Goal: Task Accomplishment & Management: Complete application form

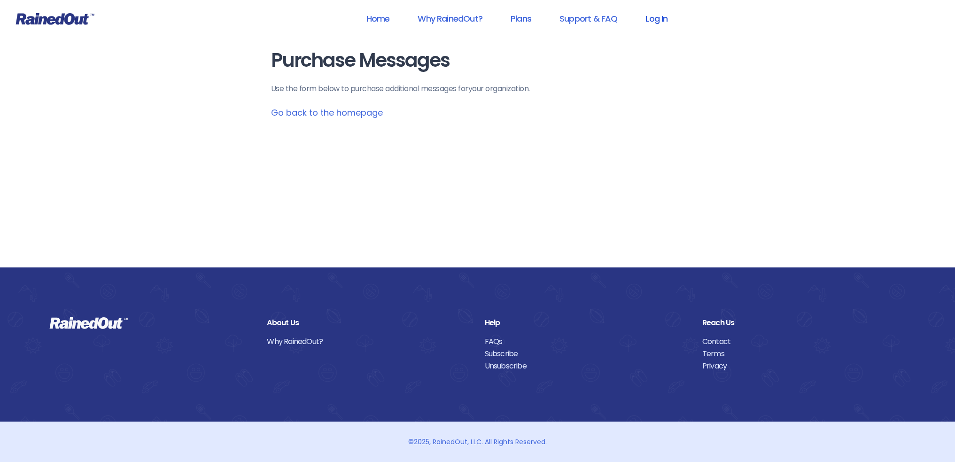
click at [656, 19] on link "Log In" at bounding box center [656, 18] width 46 height 21
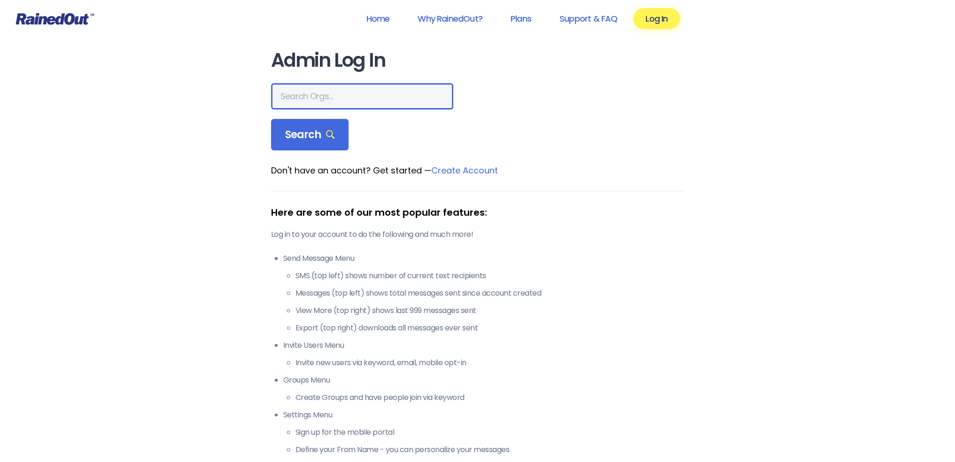
click at [329, 93] on input "text" at bounding box center [362, 96] width 182 height 26
type input "t"
type input "ltp [PERSON_NAME] island"
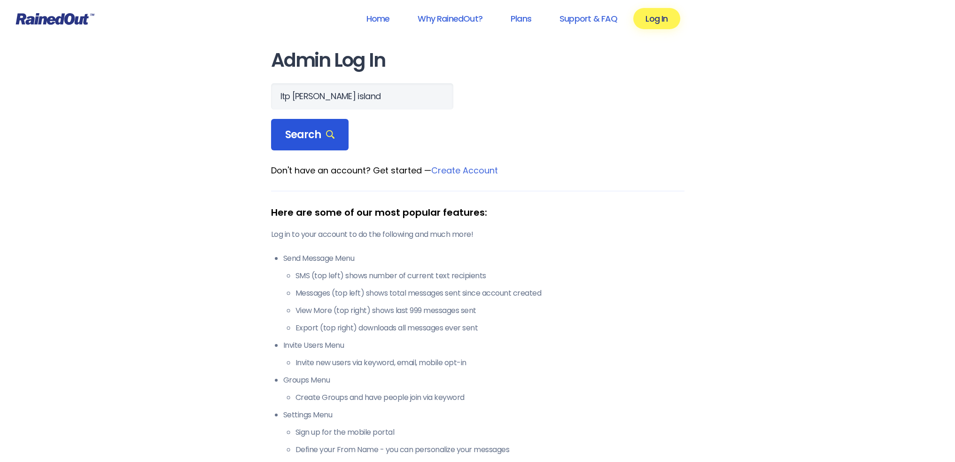
click at [314, 129] on span "Search" at bounding box center [310, 134] width 50 height 13
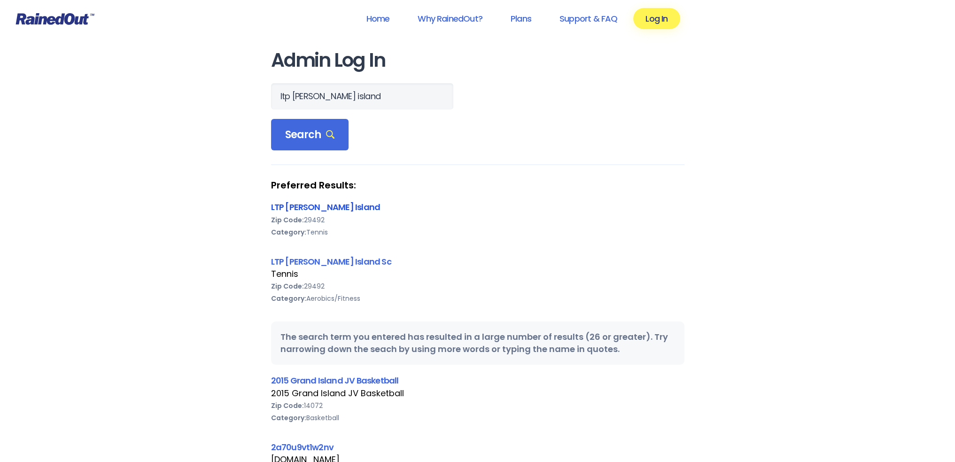
click at [321, 203] on link "LTP [PERSON_NAME] Island" at bounding box center [325, 207] width 109 height 12
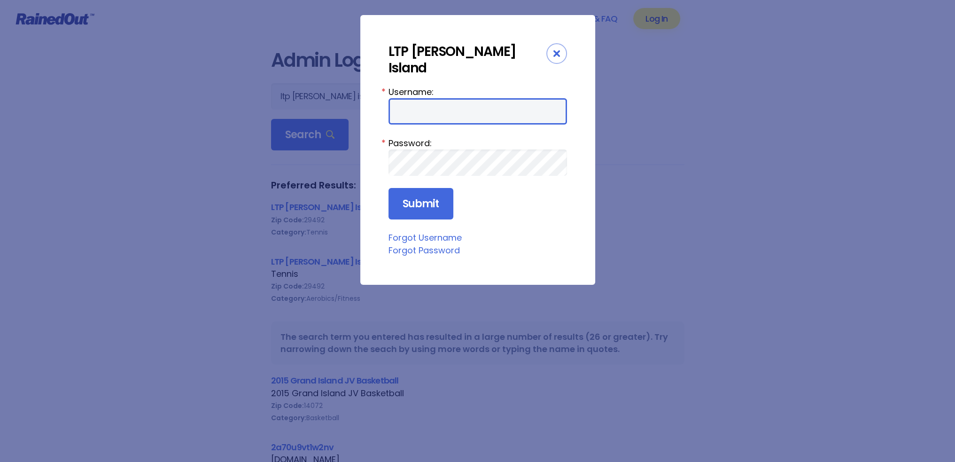
click at [443, 98] on input "Username:" at bounding box center [477, 111] width 178 height 26
type input "tennis"
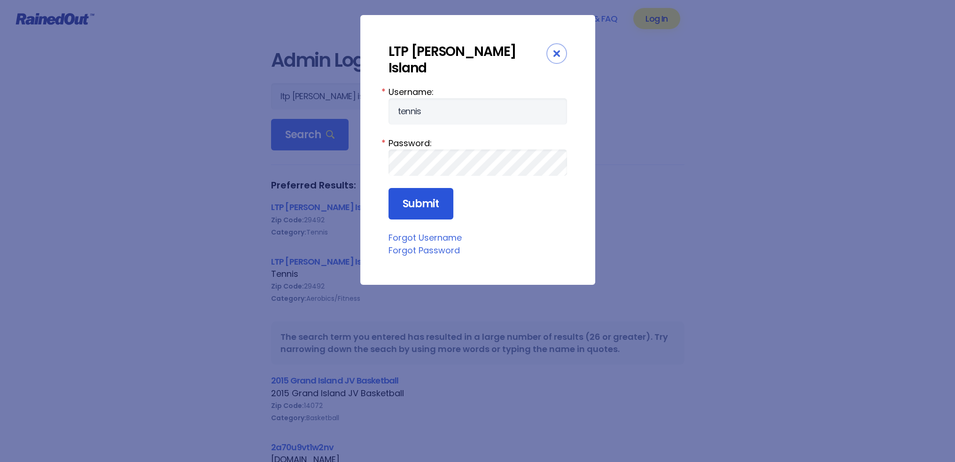
click at [415, 192] on input "Submit" at bounding box center [420, 204] width 65 height 32
